Goal: Task Accomplishment & Management: Manage account settings

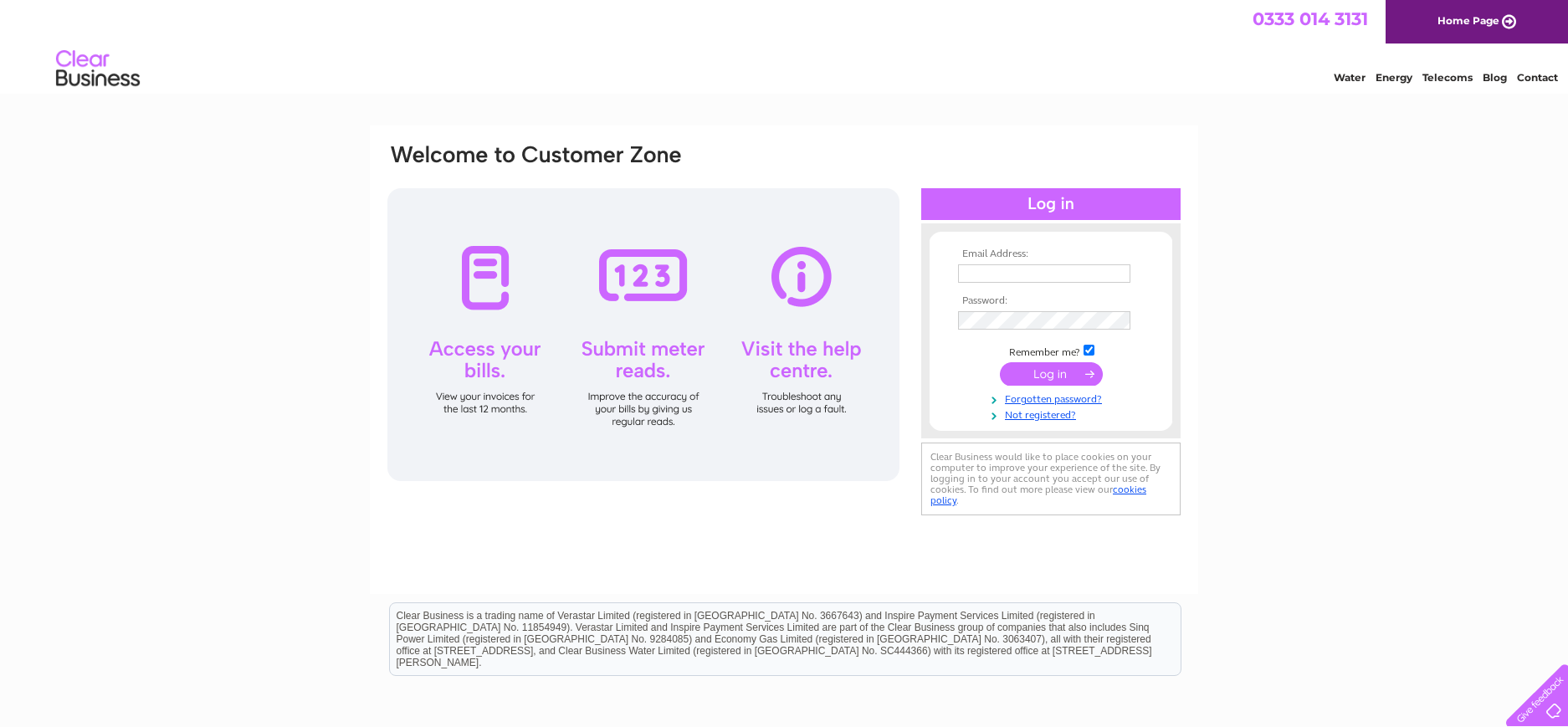
type input "graterevival@btconnect.com"
click at [1020, 377] on input "submit" at bounding box center [1051, 374] width 103 height 24
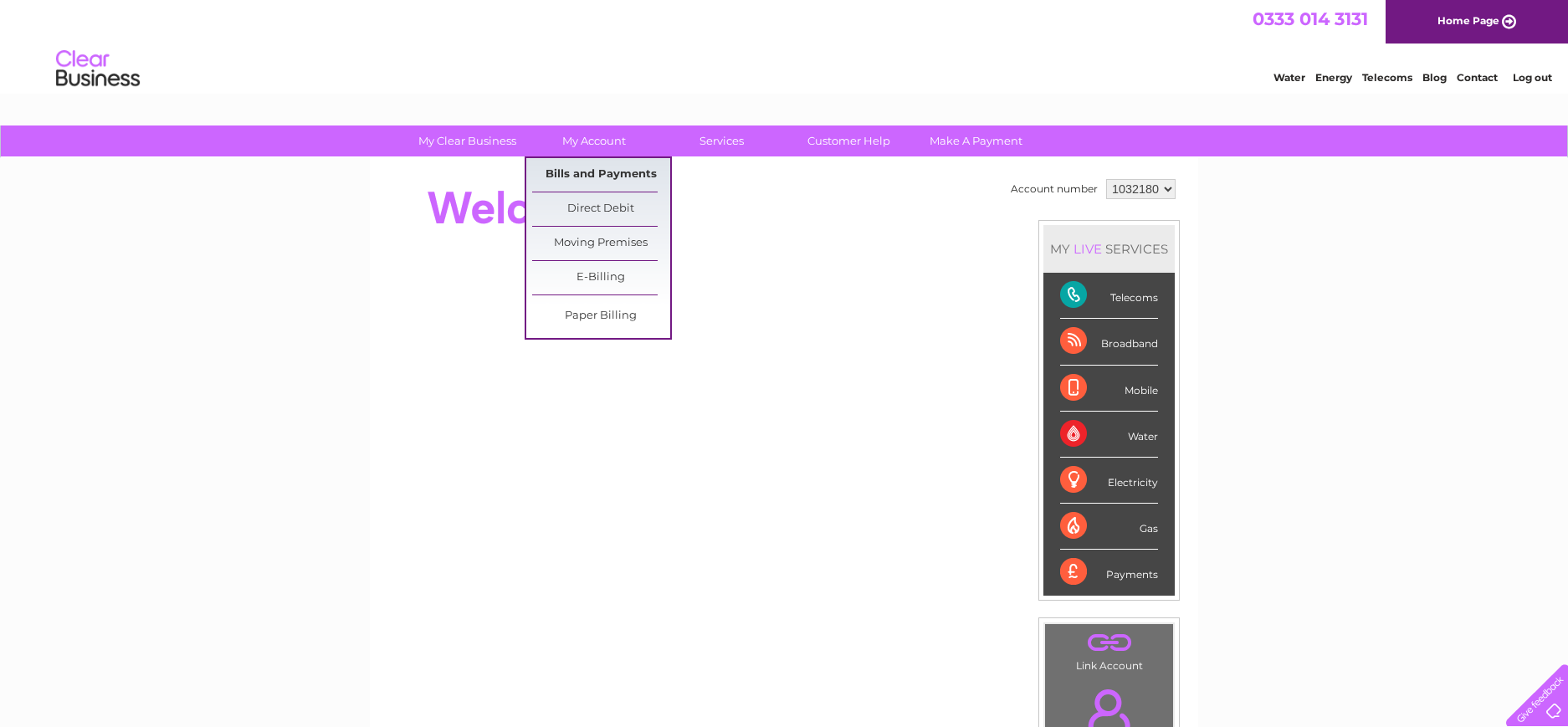
click at [592, 166] on link "Bills and Payments" at bounding box center [601, 174] width 138 height 34
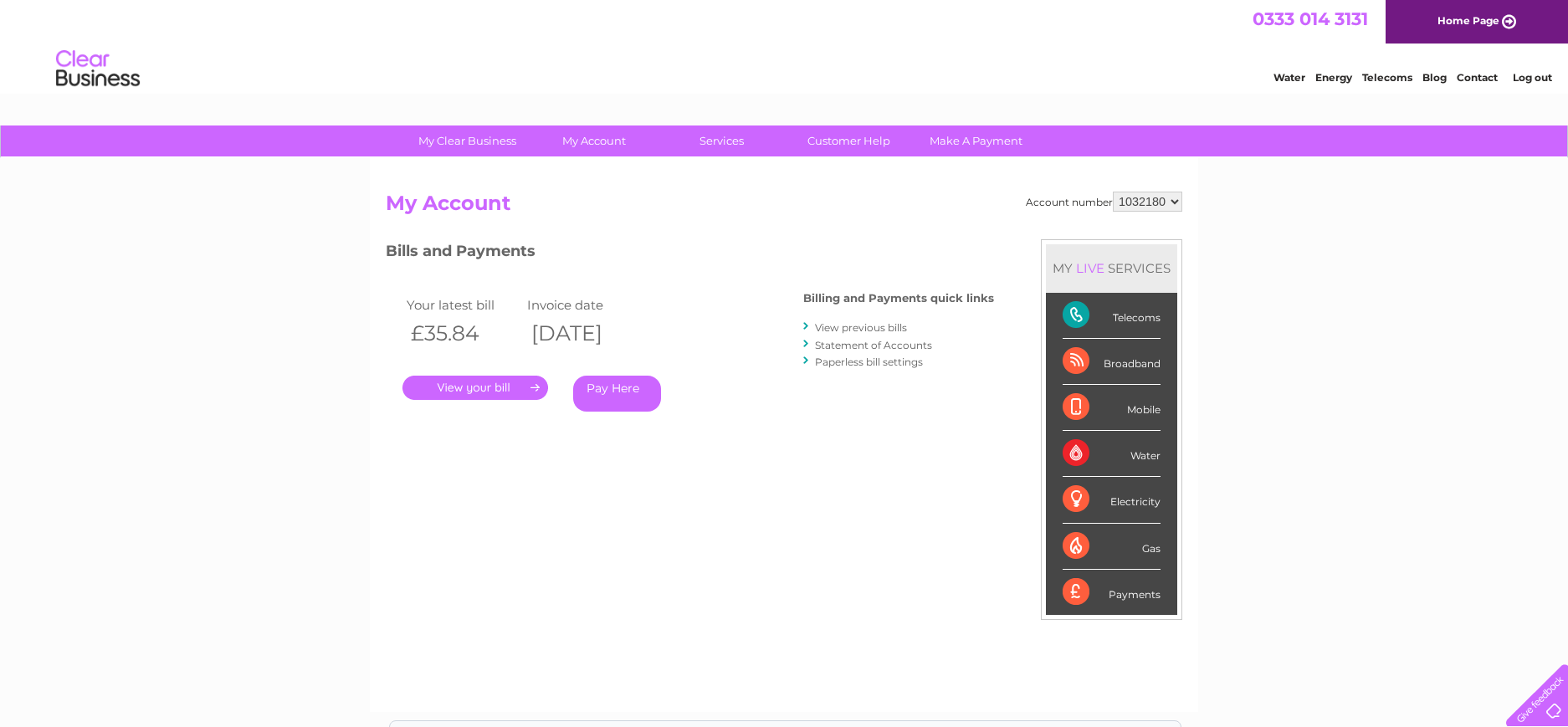
click at [447, 383] on link "." at bounding box center [475, 388] width 145 height 25
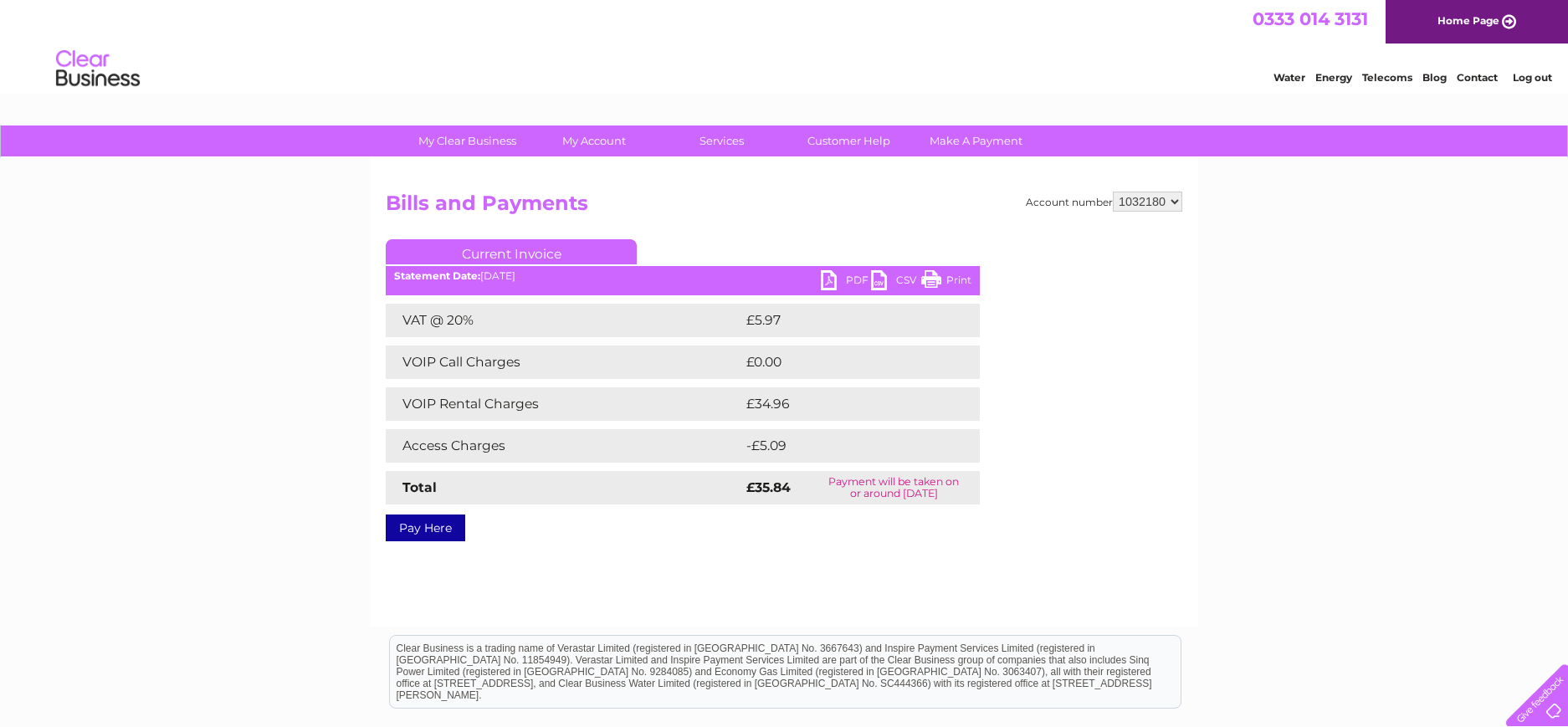
click at [848, 276] on link "PDF" at bounding box center [845, 282] width 50 height 25
